Goal: Task Accomplishment & Management: Complete application form

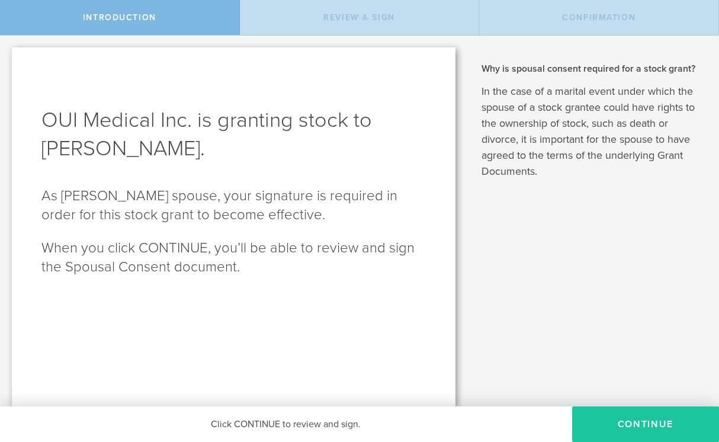
click at [640, 421] on button "CONTINUE" at bounding box center [645, 425] width 147 height 36
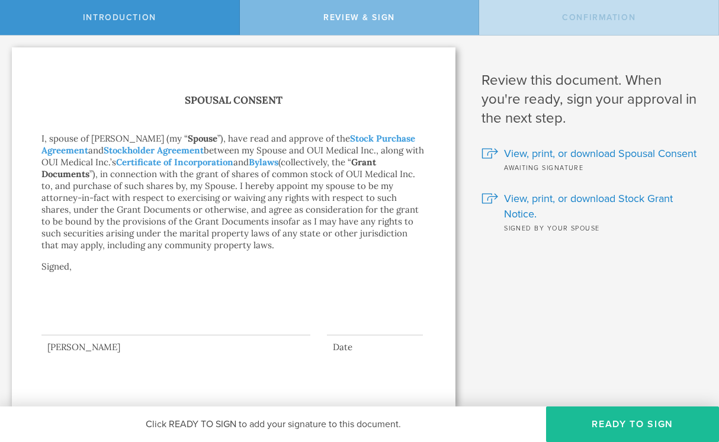
click at [69, 322] on div at bounding box center [175, 311] width 269 height 47
click at [625, 418] on button "Ready to Sign" at bounding box center [632, 425] width 173 height 36
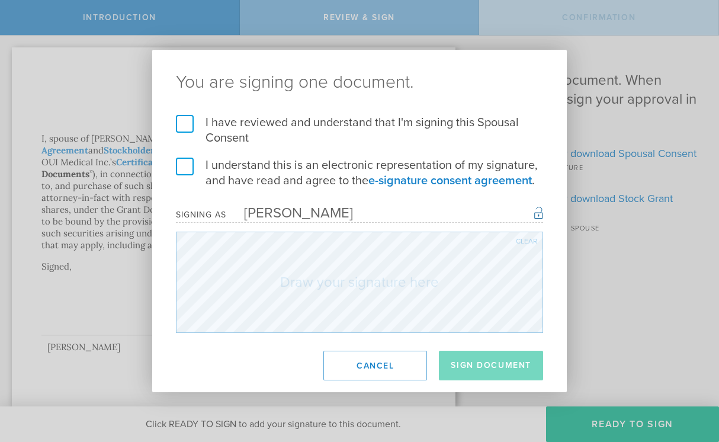
click at [187, 132] on label "I have reviewed and understand that I'm signing this Spousal Consent" at bounding box center [359, 130] width 367 height 31
click at [0, 0] on input "I have reviewed and understand that I'm signing this Spousal Consent" at bounding box center [0, 0] width 0 height 0
click at [182, 169] on label "I understand this is an electronic representation of my signature, and have rea…" at bounding box center [359, 173] width 367 height 31
click at [0, 0] on input "I understand this is an electronic representation of my signature, and have rea…" at bounding box center [0, 0] width 0 height 0
click at [175, 372] on div "You are signing one document. I have reviewed and understand that I'm signing t…" at bounding box center [359, 221] width 415 height 343
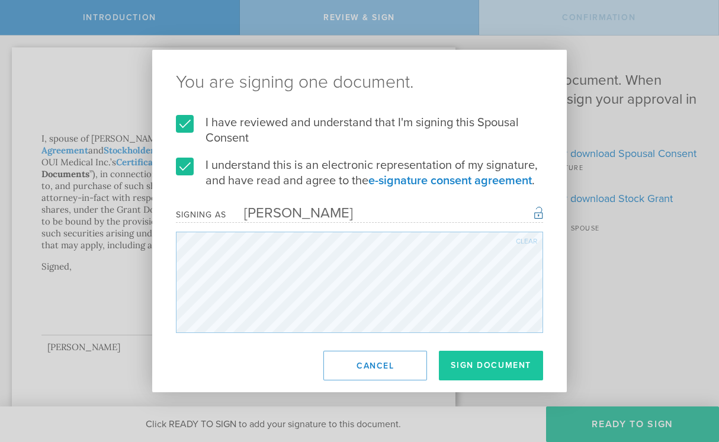
click at [492, 361] on button "Sign Document" at bounding box center [491, 366] width 104 height 30
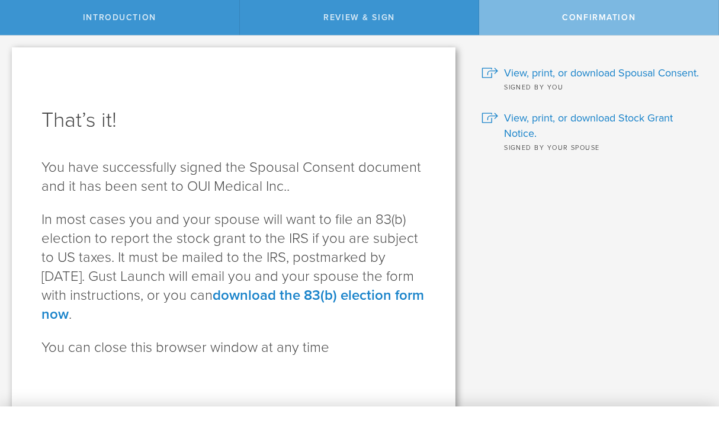
scroll to position [7, 0]
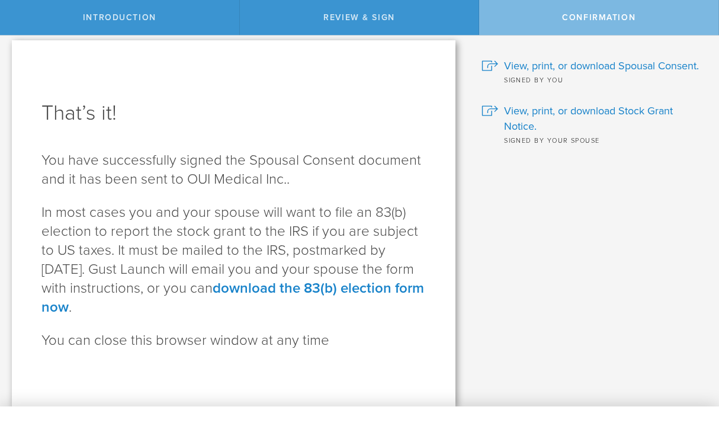
click at [585, 14] on span "Confirmation" at bounding box center [598, 17] width 73 height 10
click at [432, 5] on div "Review & Sign" at bounding box center [360, 17] width 240 height 35
click at [370, 33] on div "Review & Sign" at bounding box center [360, 17] width 240 height 35
